Goal: Navigation & Orientation: Find specific page/section

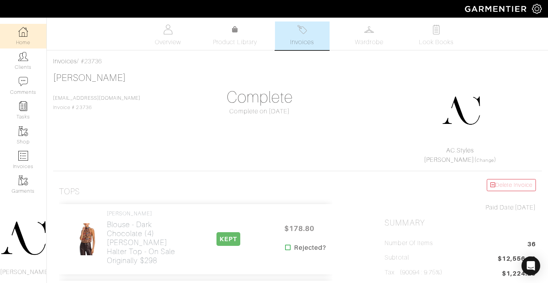
click at [18, 37] on link "Home" at bounding box center [23, 36] width 46 height 25
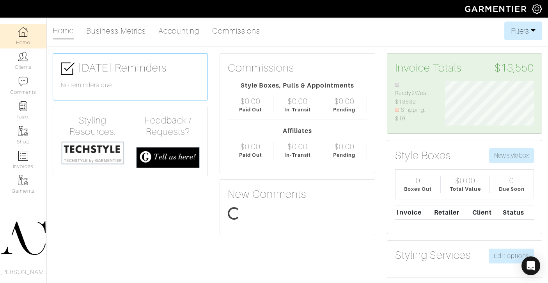
scroll to position [44, 100]
click at [139, 32] on link "Business Metrics" at bounding box center [116, 31] width 60 height 16
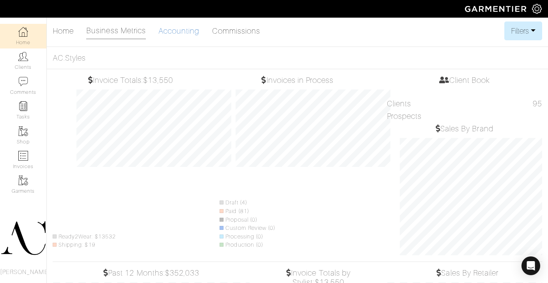
click at [173, 32] on link "Accounting" at bounding box center [178, 31] width 41 height 16
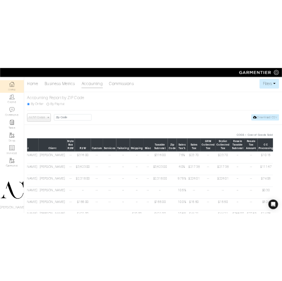
scroll to position [0, 64]
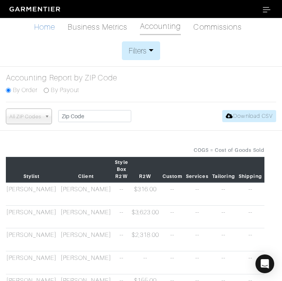
click at [54, 27] on link "Home" at bounding box center [44, 27] width 21 height 16
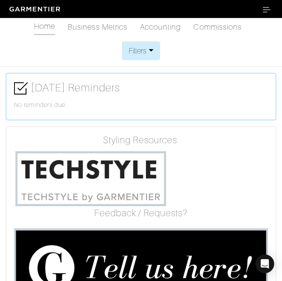
scroll to position [127, 265]
